Goal: Information Seeking & Learning: Check status

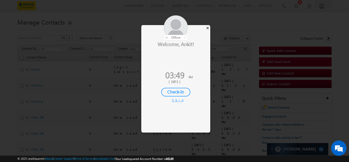
click at [208, 28] on div "×" at bounding box center [207, 28] width 5 height 6
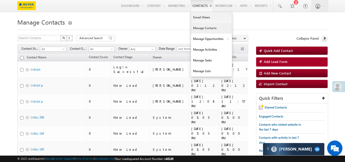
click at [196, 27] on link "Manage Contacts" at bounding box center [211, 28] width 41 height 11
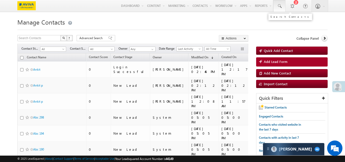
click at [280, 6] on span at bounding box center [279, 6] width 5 height 5
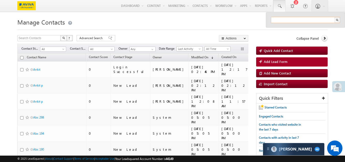
paste input "8764354634"
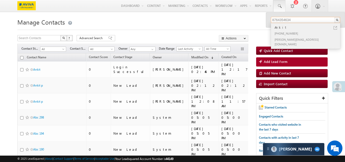
type input "8764354634"
click at [285, 32] on div "+91-8764354634" at bounding box center [308, 33] width 69 height 6
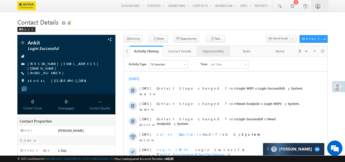
click at [212, 51] on div "Opportunities" at bounding box center [213, 51] width 25 height 6
click at [210, 52] on div "Opportunities" at bounding box center [213, 51] width 25 height 6
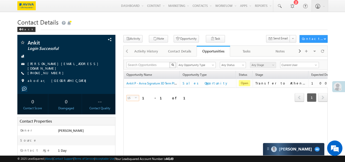
click at [135, 98] on span "select" at bounding box center [137, 97] width 4 height 2
click at [133, 109] on li "25" at bounding box center [133, 109] width 12 height 5
drag, startPoint x: 74, startPoint y: 66, endPoint x: 69, endPoint y: 63, distance: 6.0
click at [69, 63] on div "[PERSON_NAME][EMAIL_ADDRESS][DOMAIN_NAME]" at bounding box center [66, 63] width 93 height 5
click at [68, 64] on div "[PERSON_NAME][EMAIL_ADDRESS][DOMAIN_NAME]" at bounding box center [66, 63] width 93 height 5
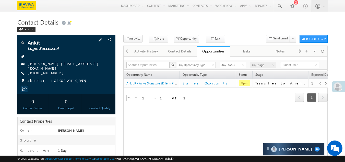
copy div "[PERSON_NAME][EMAIL_ADDRESS][DOMAIN_NAME]"
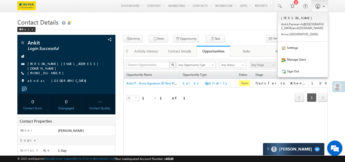
click at [320, 8] on span at bounding box center [317, 6] width 5 height 5
click at [319, 8] on span at bounding box center [317, 6] width 5 height 5
click at [296, 73] on link "Sign Out" at bounding box center [303, 71] width 50 height 12
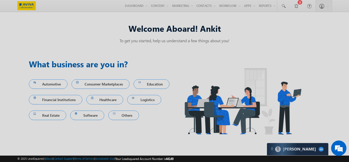
click at [203, 4] on div at bounding box center [174, 81] width 349 height 162
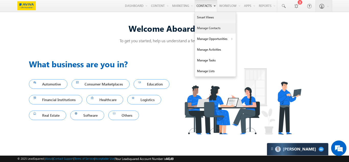
click at [207, 28] on link "Manage Contacts" at bounding box center [215, 28] width 41 height 11
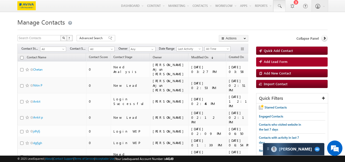
click at [280, 8] on span at bounding box center [279, 6] width 5 height 5
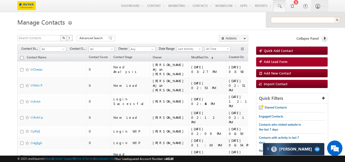
paste input "9869933840"
type input "9"
paste input "8764354634"
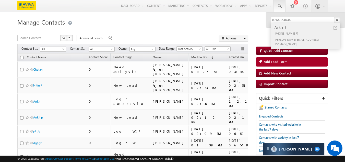
type input "8764354634"
click at [283, 28] on div "Ankit" at bounding box center [308, 28] width 69 height 6
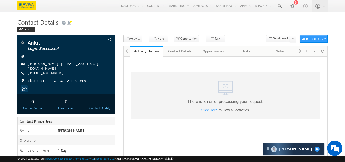
click at [207, 112] on span "Click Here" at bounding box center [209, 110] width 17 height 4
click at [207, 110] on span "Click Here" at bounding box center [209, 110] width 17 height 4
click at [233, 123] on html ".a{fill:none;}.b{fill:#cad4e2;} There is an error processing your request. Clic…" at bounding box center [226, 89] width 204 height 67
click at [19, 28] on div "Back" at bounding box center [26, 29] width 18 height 5
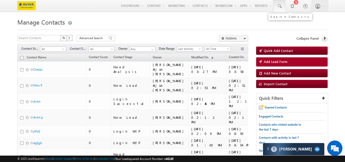
click at [284, 5] on link at bounding box center [280, 6] width 12 height 12
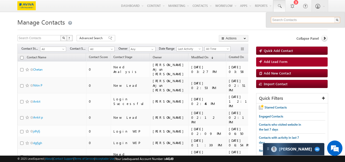
click at [281, 18] on input "text" at bounding box center [305, 20] width 69 height 6
type input "8764354634"
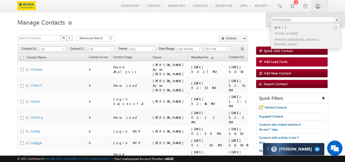
click at [282, 27] on div "Ankit" at bounding box center [308, 28] width 69 height 6
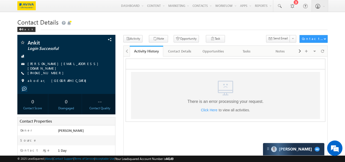
click at [208, 111] on span "Click Here" at bounding box center [209, 110] width 17 height 4
click at [209, 110] on span "Click Here" at bounding box center [209, 110] width 17 height 4
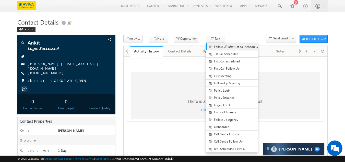
click at [212, 50] on link "Follow UP after 1st call scheduled" at bounding box center [232, 46] width 52 height 7
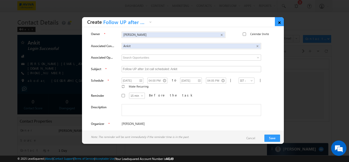
click at [281, 21] on link "×" at bounding box center [279, 21] width 9 height 9
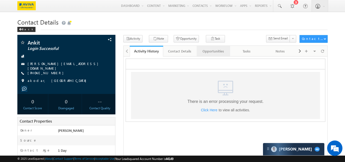
click at [217, 52] on div "Opportunities" at bounding box center [213, 51] width 25 height 6
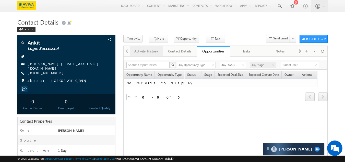
click at [144, 53] on div "Activity History" at bounding box center [146, 51] width 25 height 6
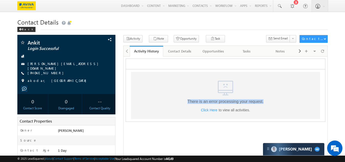
drag, startPoint x: 187, startPoint y: 102, endPoint x: 264, endPoint y: 102, distance: 77.5
click at [264, 102] on div ".a{fill:none;}.b{fill:#cad4e2;} There is an error processing your request. Clic…" at bounding box center [225, 95] width 189 height 47
click at [237, 108] on div "Click Here to view all activities." at bounding box center [226, 110] width 76 height 4
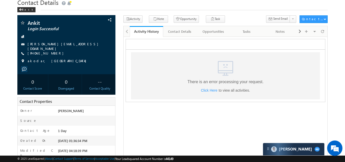
scroll to position [26, 0]
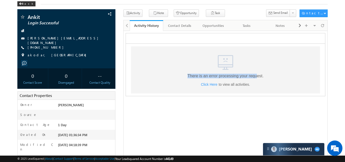
drag, startPoint x: 187, startPoint y: 75, endPoint x: 259, endPoint y: 76, distance: 71.6
click at [257, 76] on div ".a{fill:none;}.b{fill:#cad4e2;} There is an error processing your request. Clic…" at bounding box center [225, 69] width 189 height 47
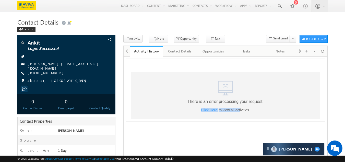
drag, startPoint x: 196, startPoint y: 110, endPoint x: 242, endPoint y: 110, distance: 46.0
click at [240, 110] on div "Click Here to view all activities." at bounding box center [226, 110] width 76 height 4
click at [261, 107] on div ".a{fill:none;}.b{fill:#cad4e2;} There is an error processing your request. Clic…" at bounding box center [226, 94] width 76 height 33
drag, startPoint x: 177, startPoint y: 99, endPoint x: 270, endPoint y: 100, distance: 93.1
click at [270, 100] on div ".a{fill:none;}.b{fill:#cad4e2;} There is an error processing your request. Clic…" at bounding box center [225, 95] width 189 height 47
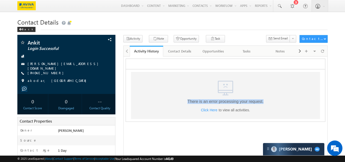
click at [270, 100] on div ".a{fill:none;}.b{fill:#cad4e2;} There is an error processing your request. Clic…" at bounding box center [225, 95] width 189 height 47
click at [203, 111] on span "Click Here" at bounding box center [209, 110] width 17 height 4
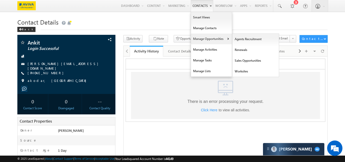
click at [202, 39] on link "Manage Opportunities" at bounding box center [211, 38] width 41 height 11
click at [205, 39] on link "Manage Opportunities" at bounding box center [211, 38] width 41 height 11
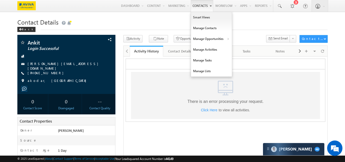
click at [197, 2] on link "Contacts" at bounding box center [202, 6] width 22 height 12
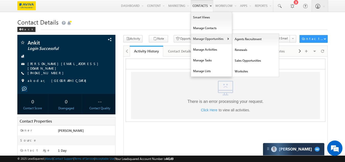
click at [205, 41] on link "Manage Opportunities" at bounding box center [211, 38] width 41 height 11
click at [244, 60] on link "Sales Opportunities" at bounding box center [256, 60] width 47 height 11
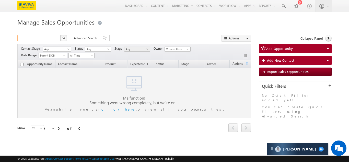
click at [35, 40] on input "text" at bounding box center [39, 38] width 44 height 6
paste input "8764354634"
type input "8764354634"
click at [62, 39] on button "button" at bounding box center [63, 38] width 7 height 6
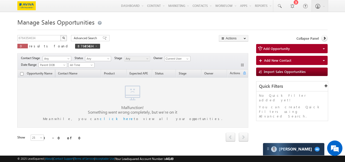
drag, startPoint x: 117, startPoint y: 107, endPoint x: 180, endPoint y: 114, distance: 63.0
click at [180, 114] on div "Malfunction! Something went wrong completely, but we’re on it" at bounding box center [133, 108] width 230 height 11
click at [156, 126] on div "Meanwhile, you can click here to view all your opportunities." at bounding box center [133, 121] width 230 height 14
click at [123, 119] on link "click here" at bounding box center [117, 118] width 34 height 4
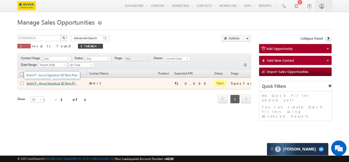
click at [50, 84] on link "Ankit P - Aviva Signature 3D Term Plan" at bounding box center [52, 83] width 51 height 4
